Goal: Task Accomplishment & Management: Manage account settings

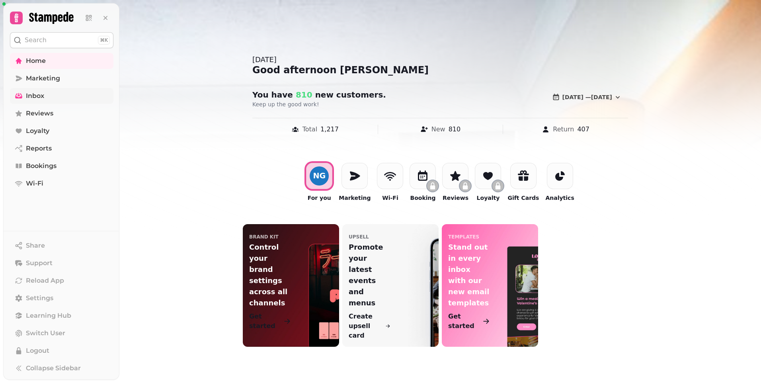
click at [47, 95] on link "Inbox" at bounding box center [62, 96] width 104 height 16
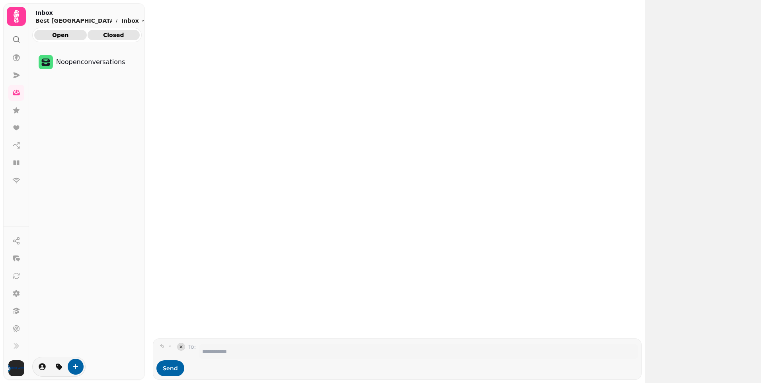
click at [119, 36] on span "Closed" at bounding box center [114, 35] width 40 height 6
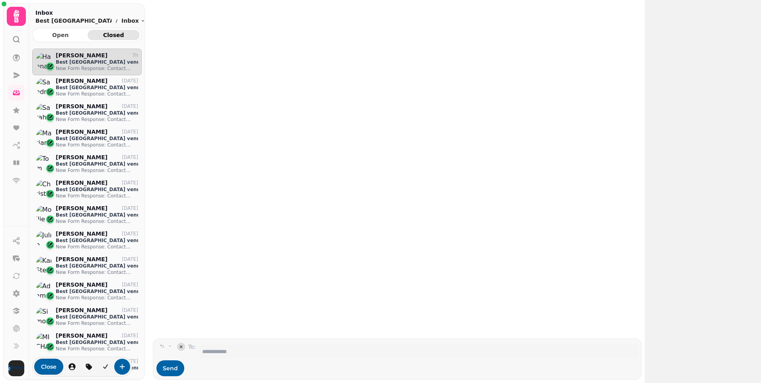
scroll to position [316, 104]
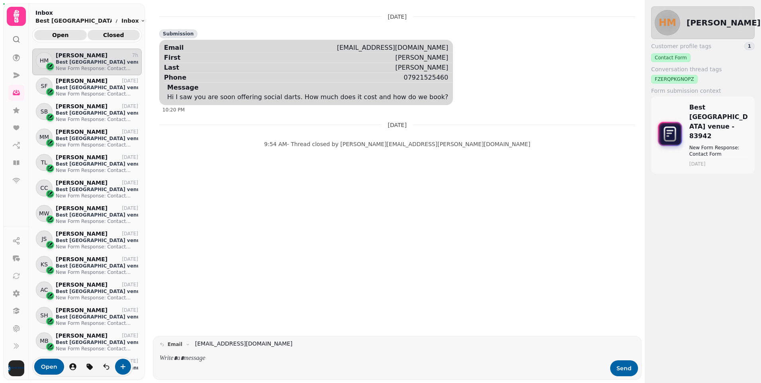
click at [62, 33] on span "Open" at bounding box center [61, 35] width 40 height 6
